Goal: Information Seeking & Learning: Compare options

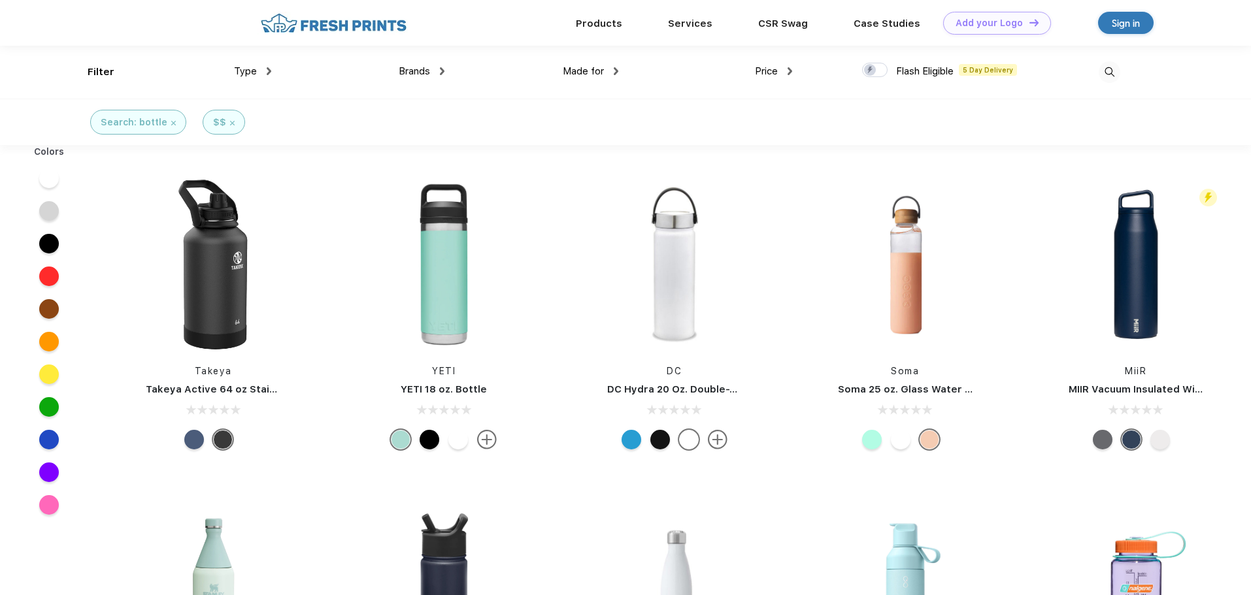
click at [404, 75] on span "Brands" at bounding box center [414, 71] width 31 height 12
click at [423, 71] on span "Brands" at bounding box center [414, 71] width 31 height 12
click at [438, 69] on div "Brands" at bounding box center [422, 71] width 46 height 15
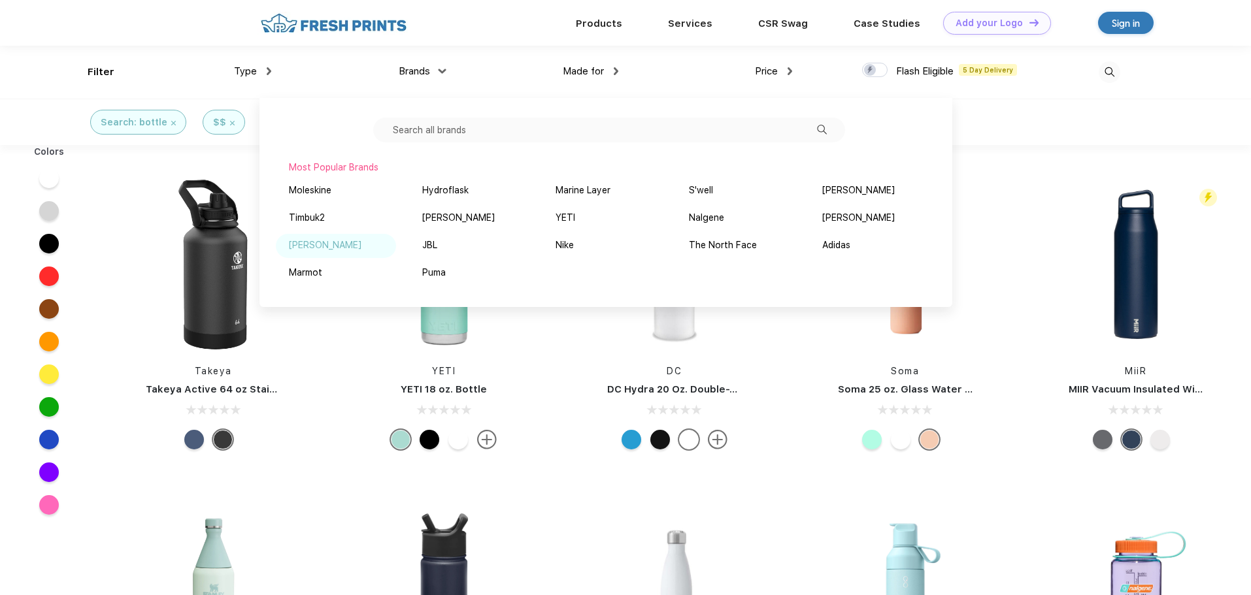
click at [317, 246] on div "[PERSON_NAME]" at bounding box center [325, 245] width 73 height 14
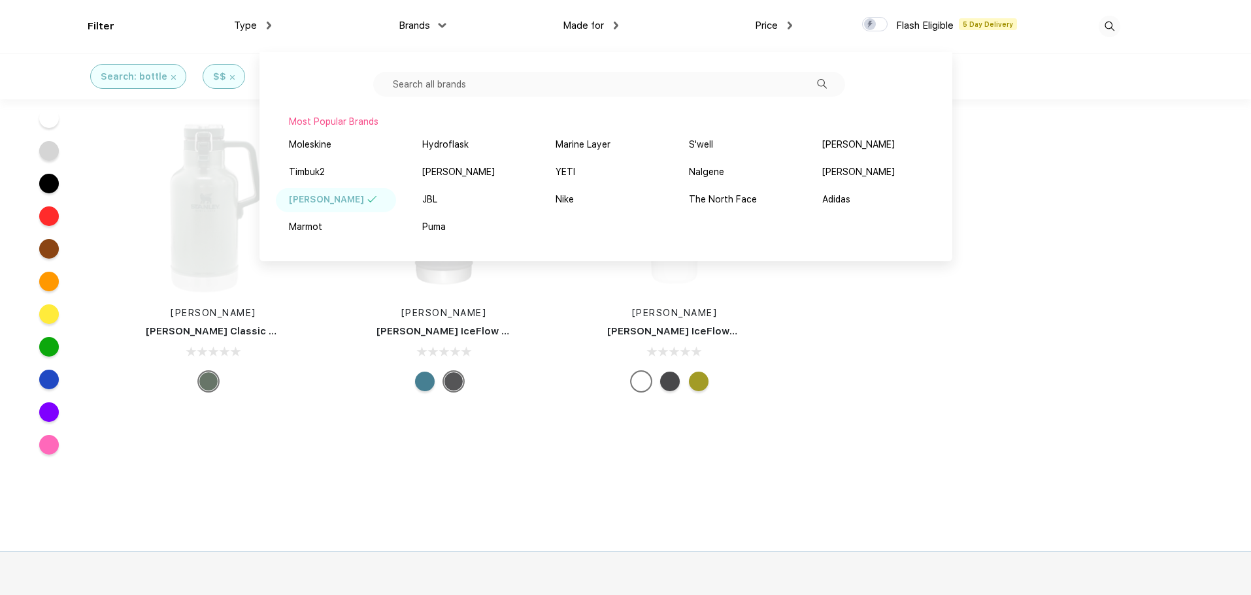
scroll to position [692, 0]
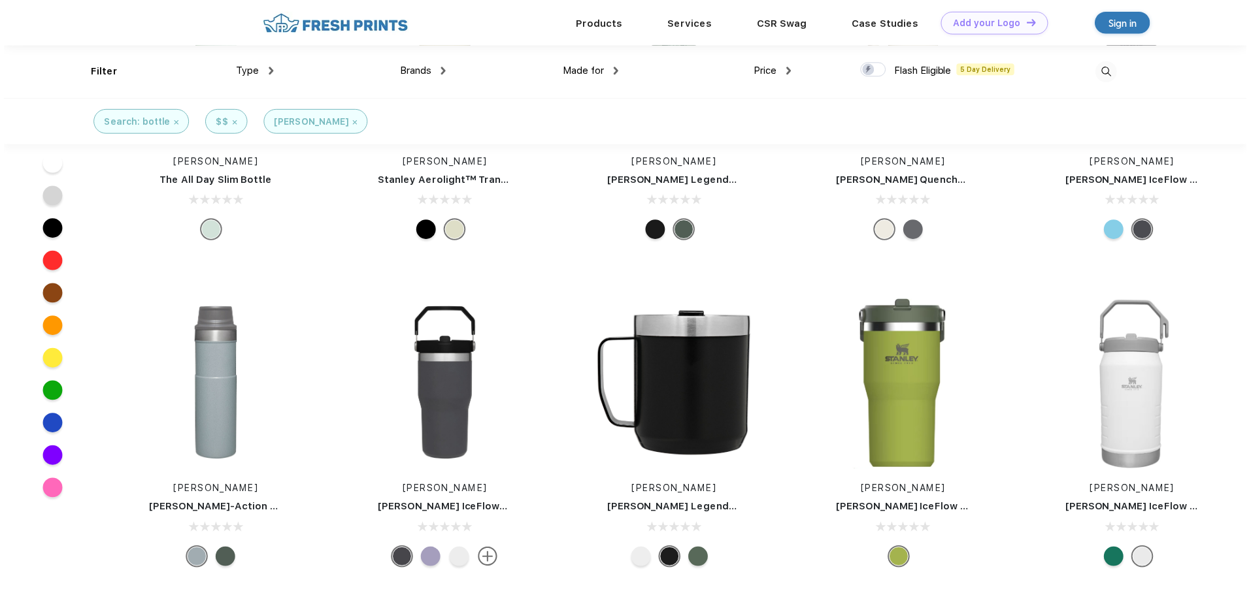
scroll to position [0, 0]
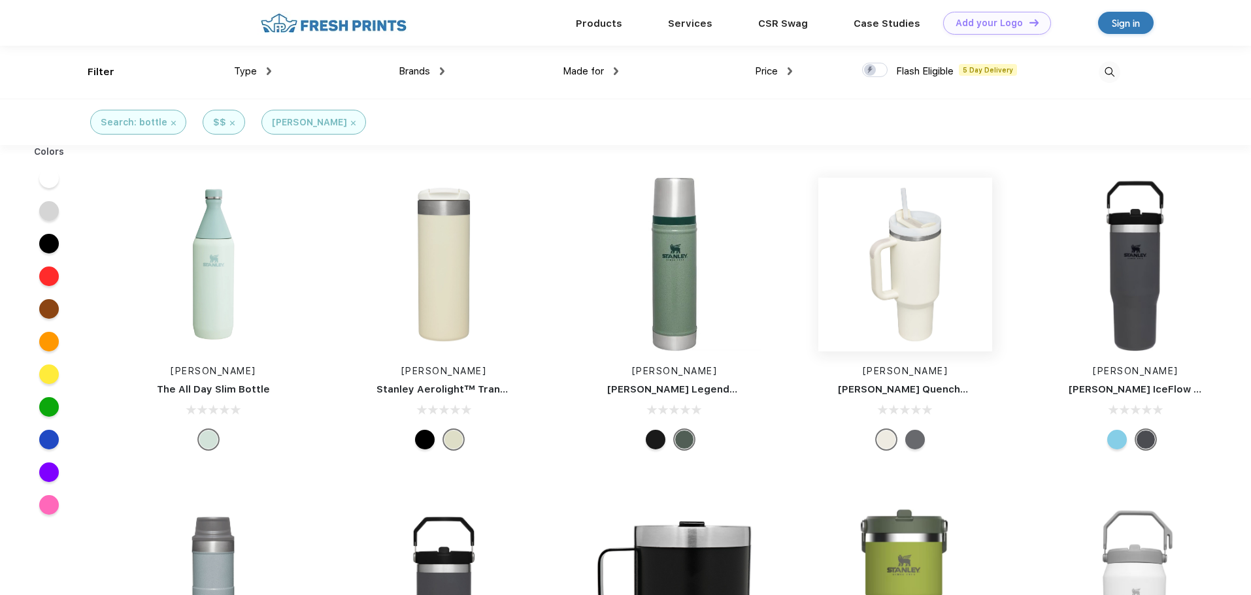
click at [867, 307] on img at bounding box center [905, 265] width 174 height 174
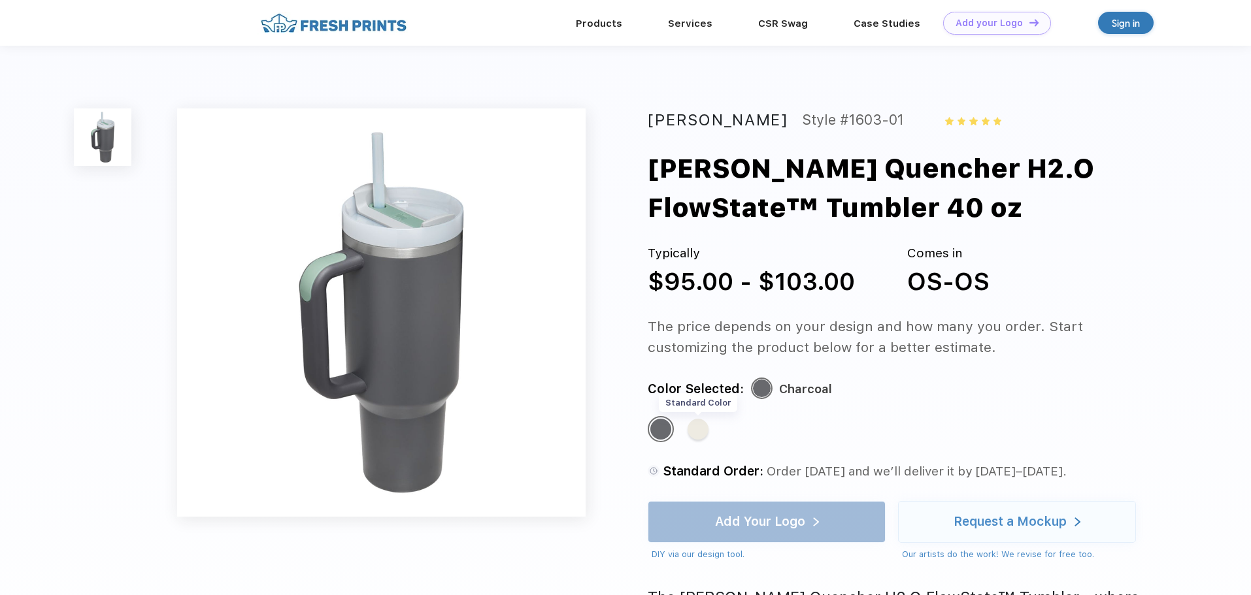
click at [699, 425] on div "Standard Color" at bounding box center [697, 429] width 21 height 21
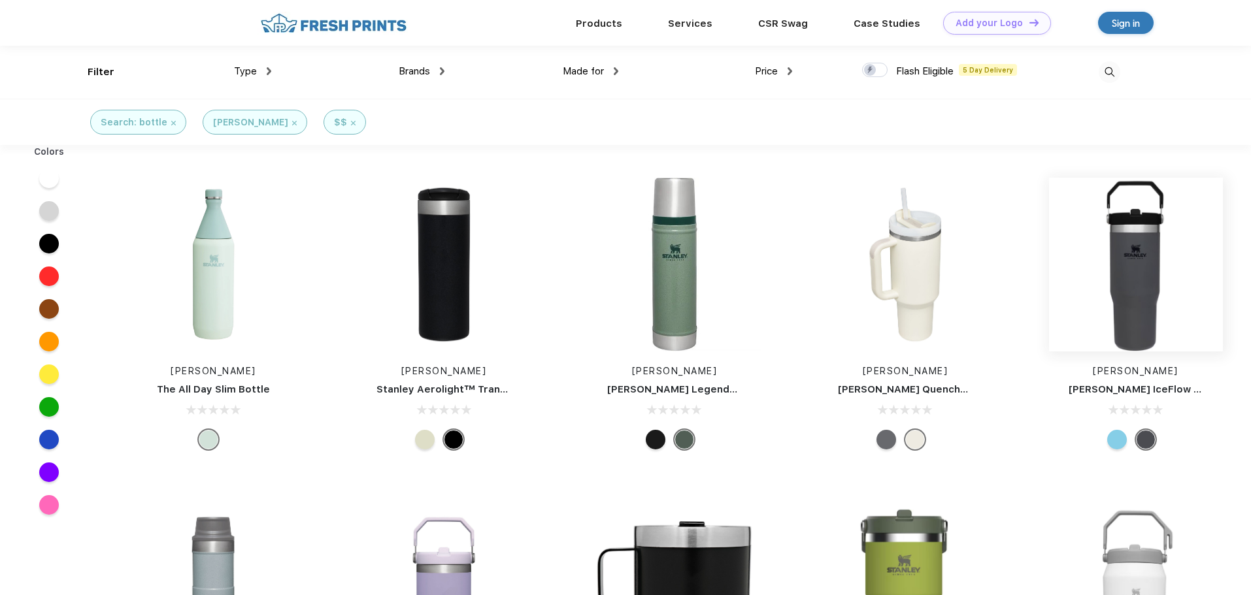
click at [1128, 238] on img at bounding box center [1136, 265] width 174 height 174
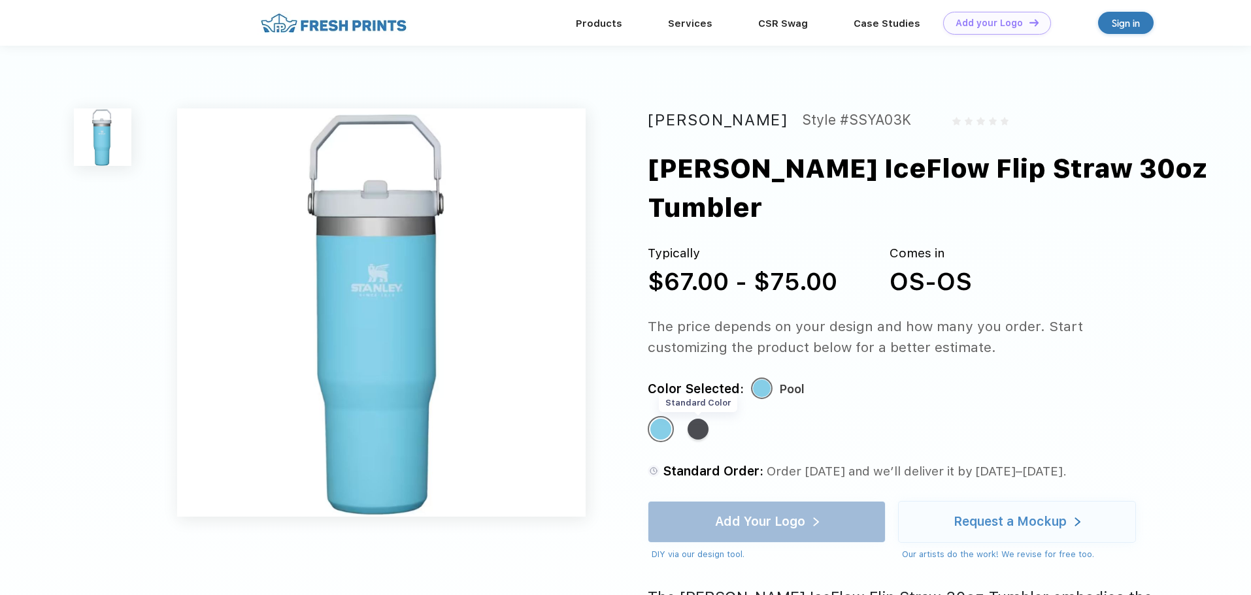
click at [701, 419] on div "Standard Color" at bounding box center [697, 429] width 21 height 21
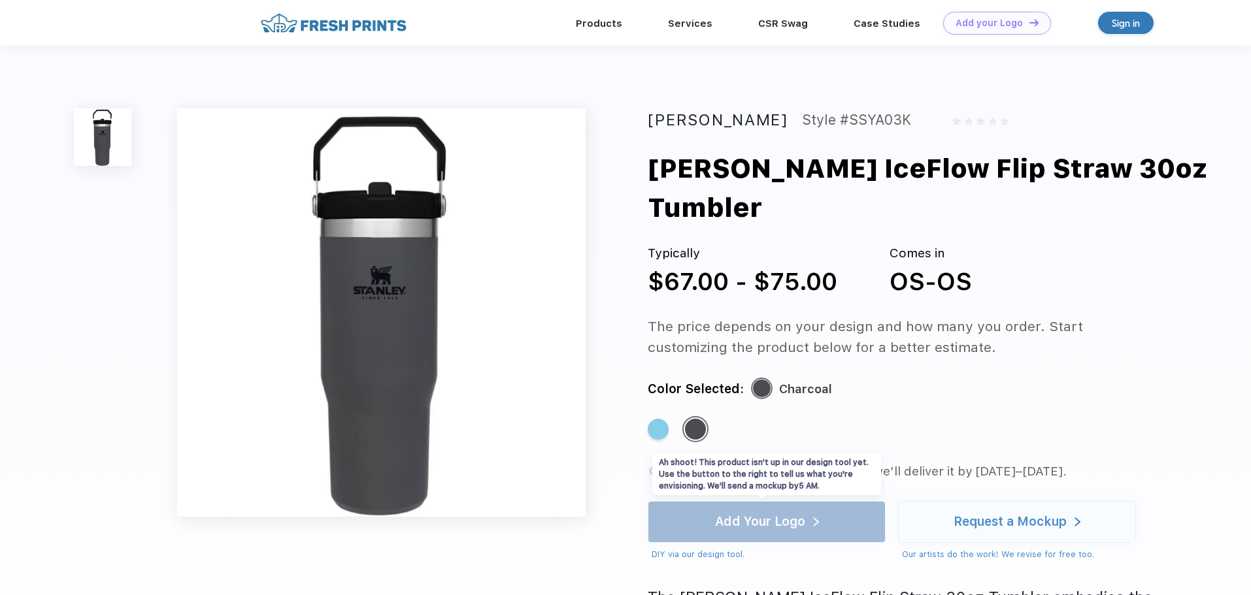
click at [799, 501] on div "Add Your Logo DIY via our design tool. Ah shoot! This product isn't up in our d…" at bounding box center [767, 531] width 238 height 60
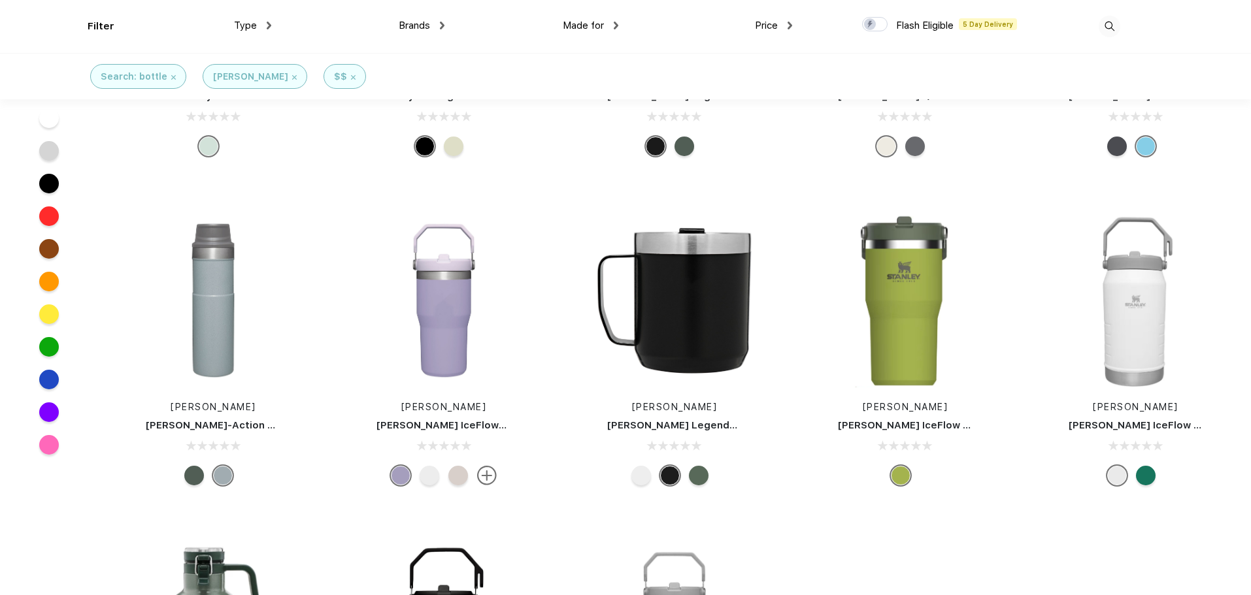
scroll to position [200, 0]
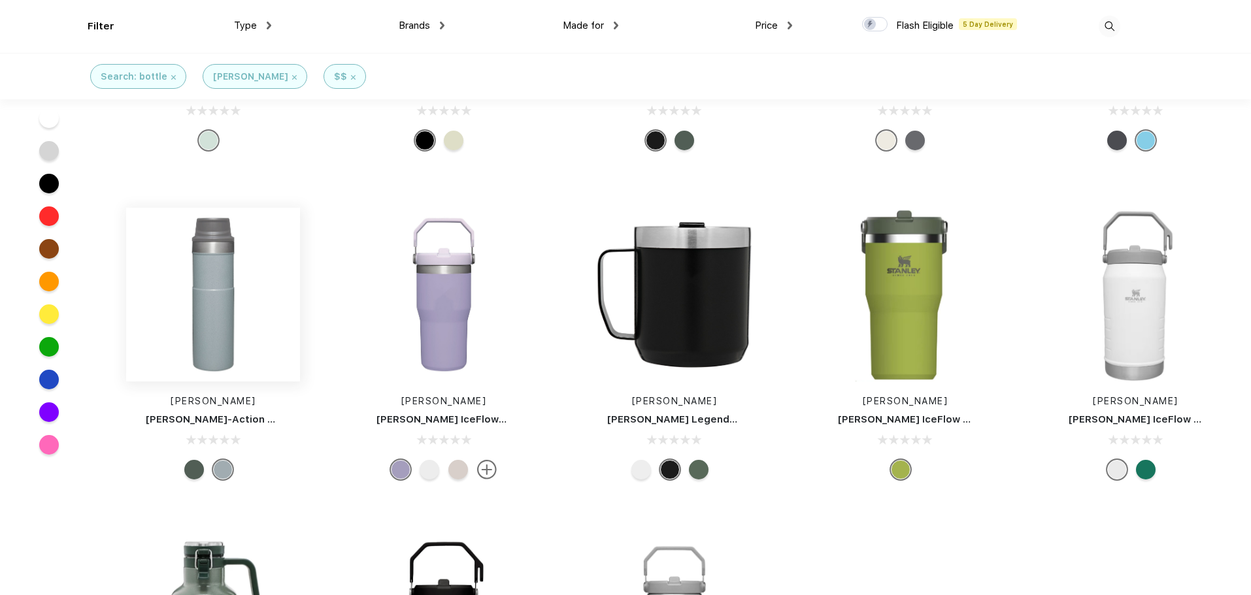
click at [199, 311] on img at bounding box center [213, 295] width 174 height 174
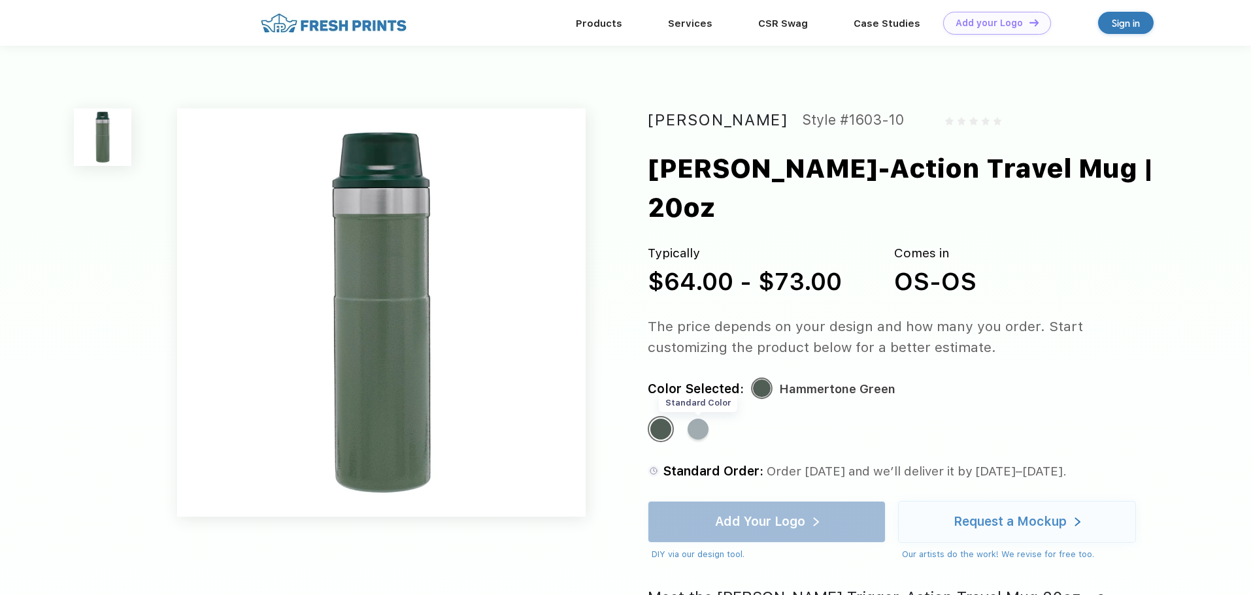
click at [700, 419] on div "Standard Color" at bounding box center [697, 429] width 21 height 21
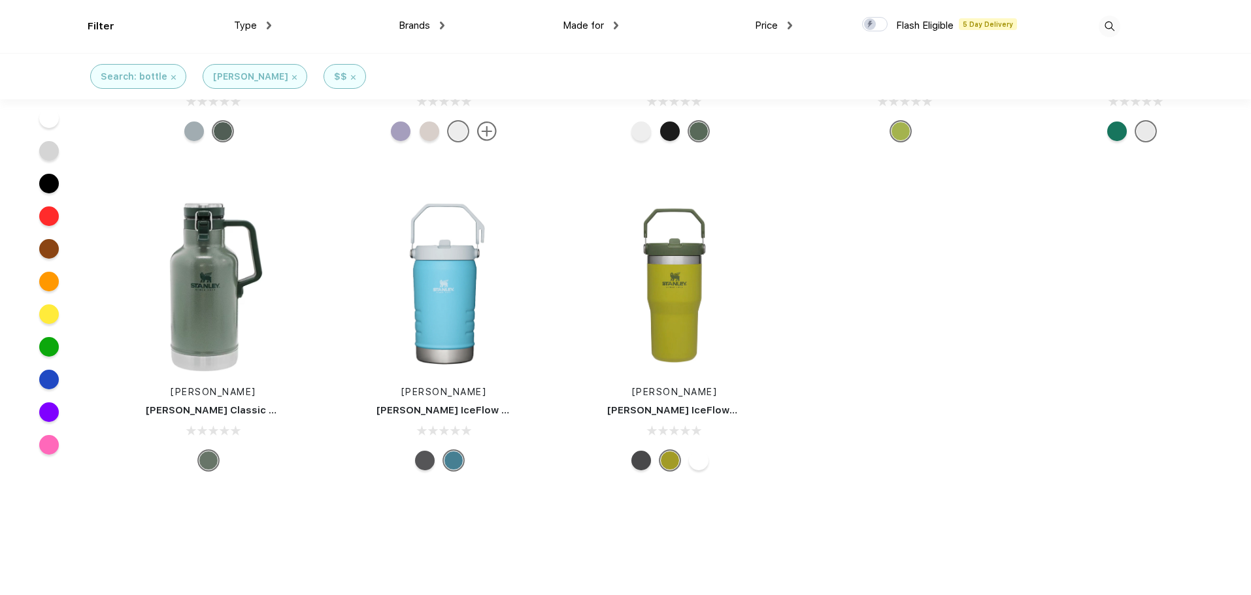
scroll to position [541, 0]
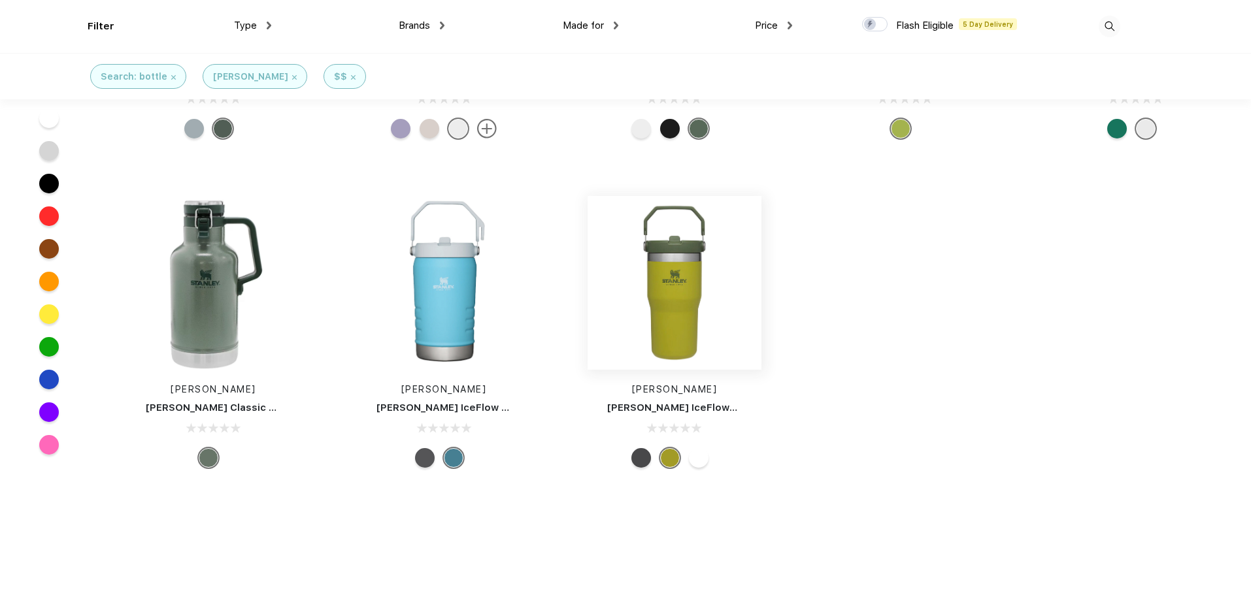
click at [648, 363] on img at bounding box center [674, 283] width 174 height 174
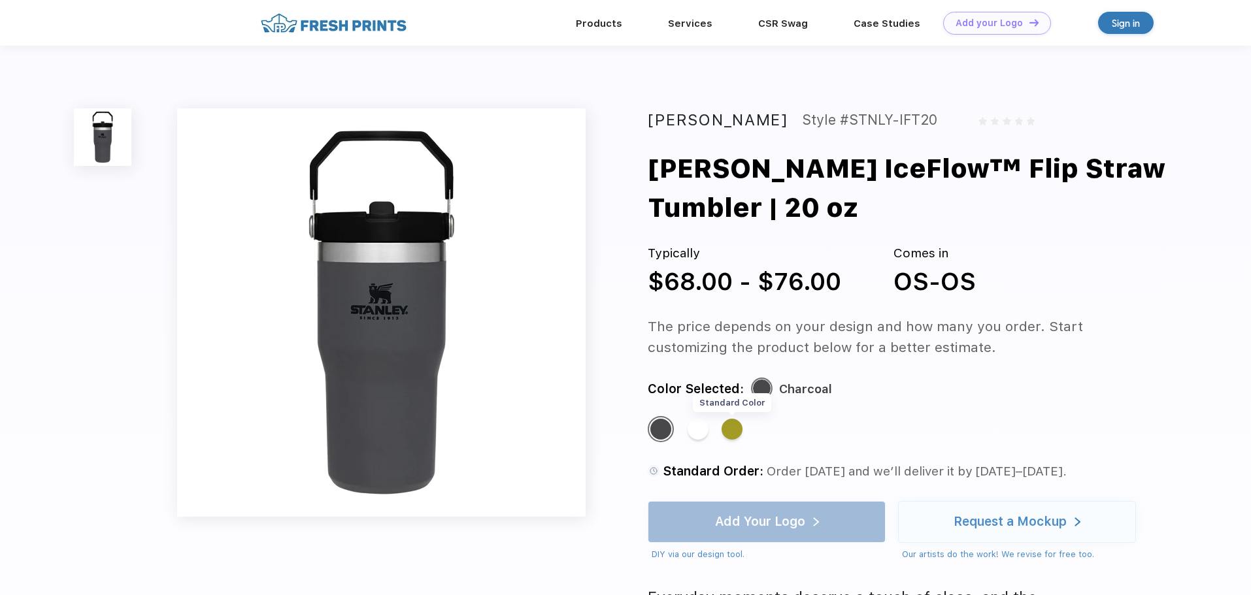
click at [730, 431] on div "Standard Color" at bounding box center [731, 429] width 21 height 21
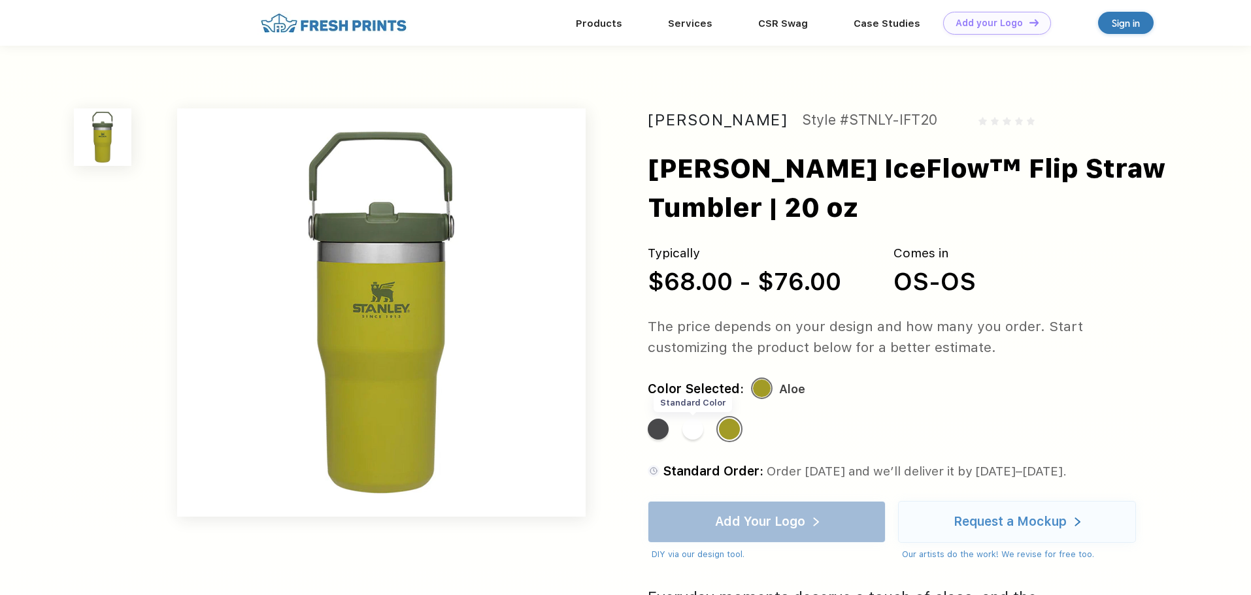
click at [691, 433] on div "Standard Color" at bounding box center [692, 429] width 21 height 21
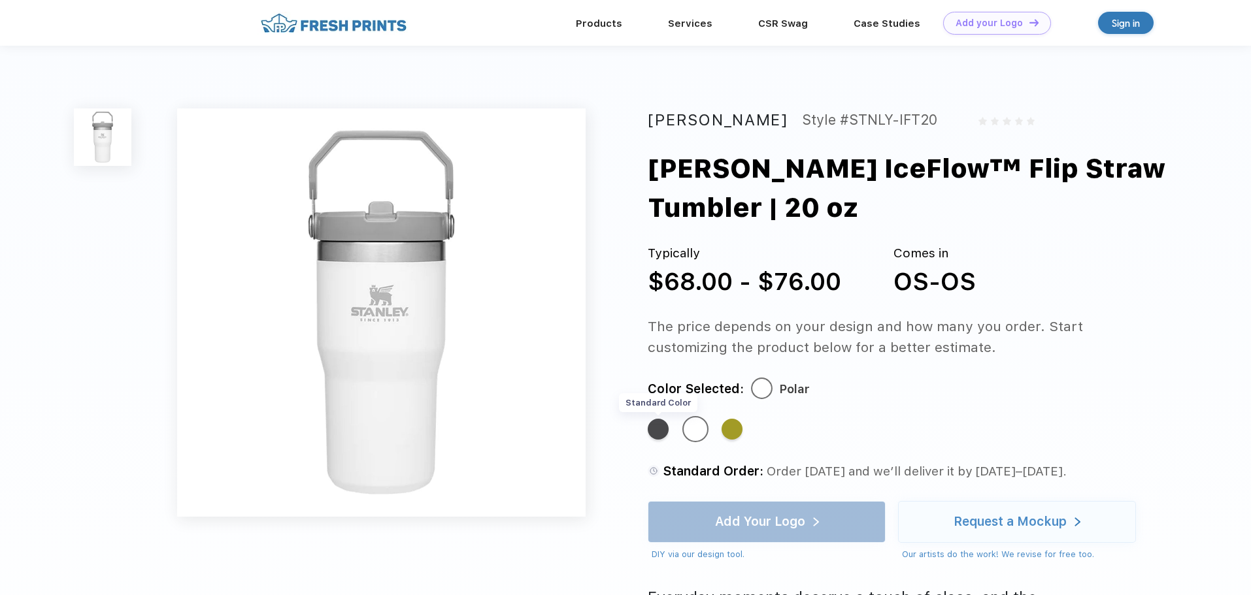
click at [653, 429] on div "Standard Color" at bounding box center [658, 429] width 21 height 21
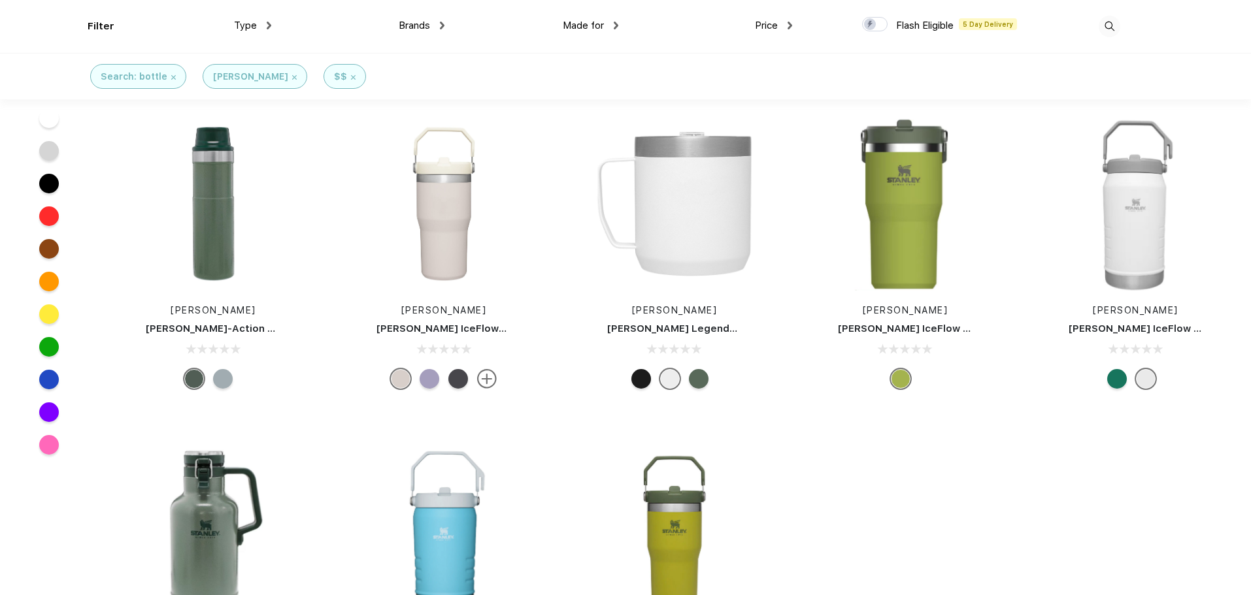
scroll to position [291, 0]
click at [434, 240] on img at bounding box center [444, 203] width 174 height 174
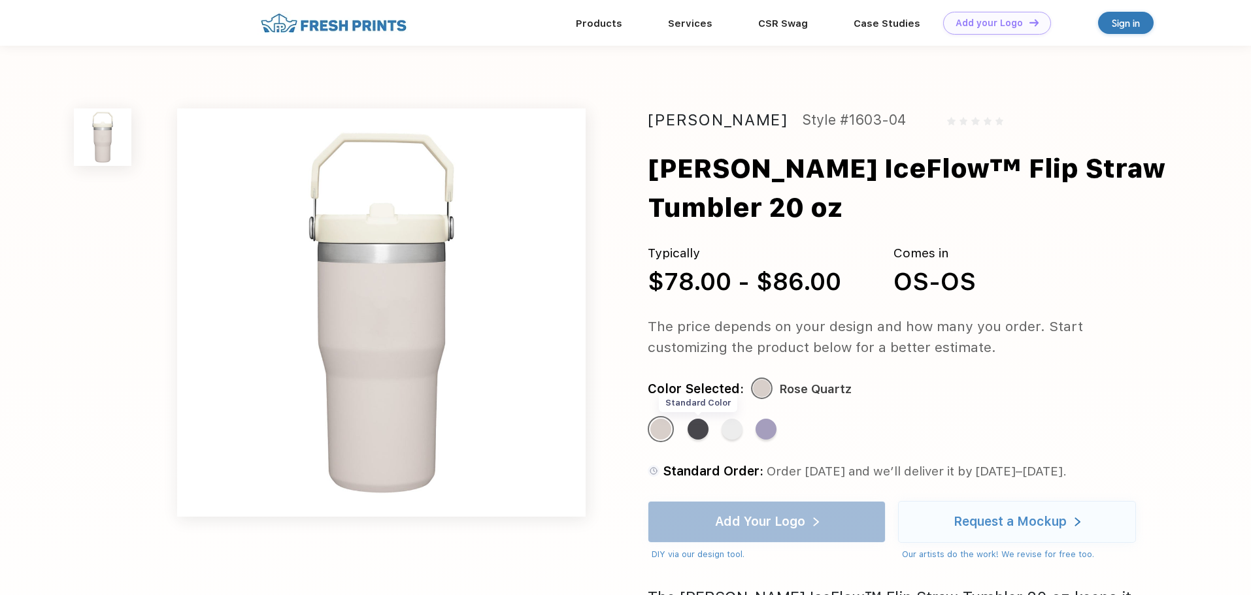
click at [708, 429] on div "Standard Color" at bounding box center [697, 429] width 21 height 21
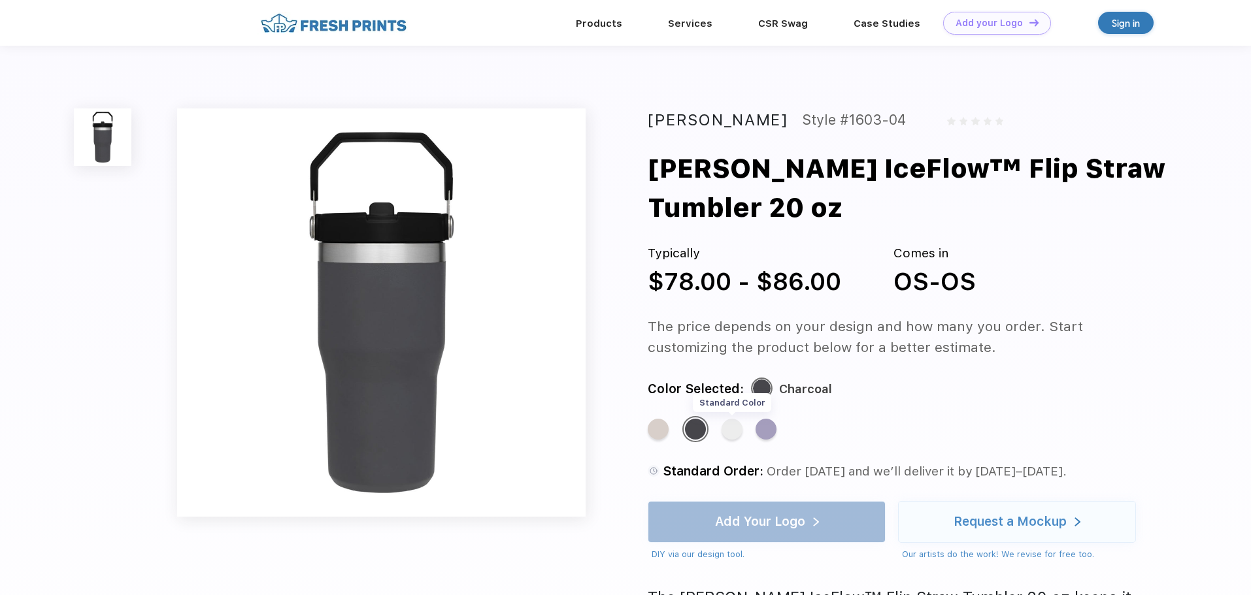
click at [738, 431] on div "Standard Color" at bounding box center [731, 429] width 21 height 21
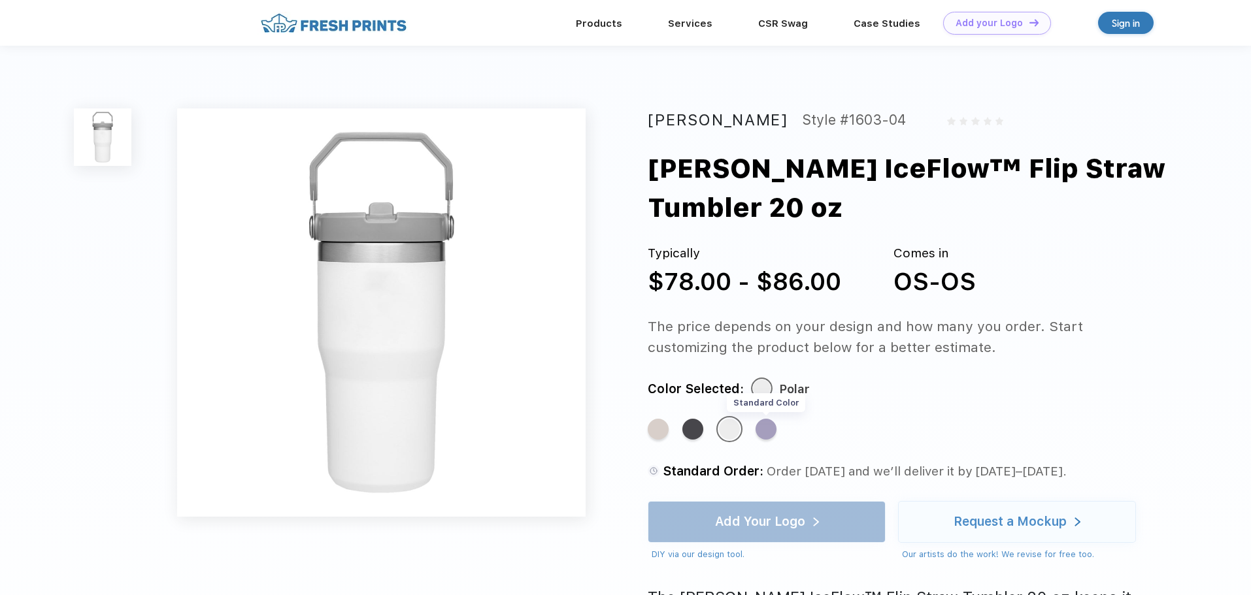
click at [766, 430] on div "Standard Color" at bounding box center [765, 429] width 21 height 21
